Goal: Task Accomplishment & Management: Use online tool/utility

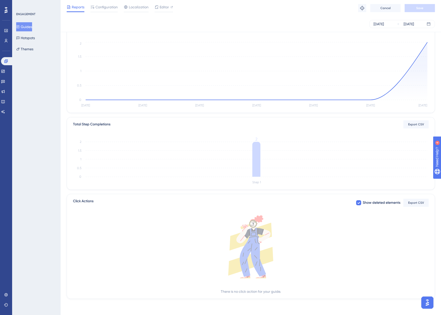
click at [29, 27] on button "Guides" at bounding box center [24, 26] width 16 height 9
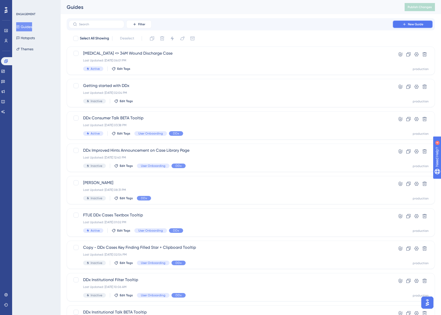
click at [413, 25] on span "New Guide" at bounding box center [415, 24] width 15 height 4
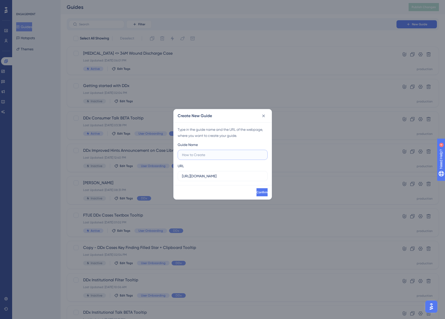
click at [197, 155] on input "text" at bounding box center [222, 155] width 81 height 6
type input "test"
click at [257, 189] on button "Confirm" at bounding box center [262, 192] width 11 height 8
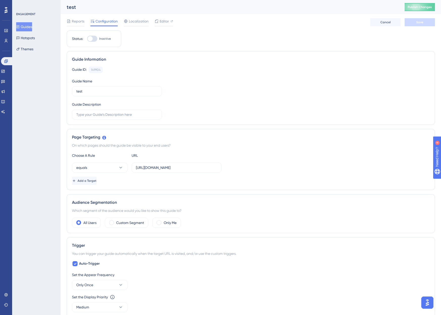
click at [93, 40] on div at bounding box center [92, 39] width 10 height 6
click at [87, 39] on input "Inactive" at bounding box center [87, 39] width 0 height 0
click at [93, 38] on div at bounding box center [94, 38] width 5 height 5
click at [87, 39] on input "Active" at bounding box center [87, 39] width 0 height 0
checkbox input "false"
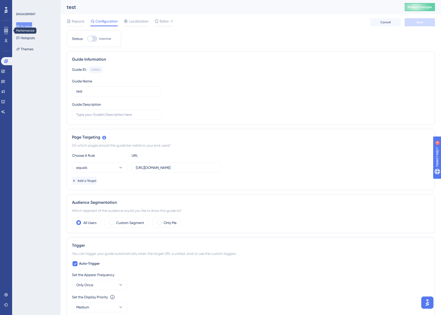
click at [5, 32] on icon at bounding box center [6, 31] width 4 height 4
